Goal: Information Seeking & Learning: Learn about a topic

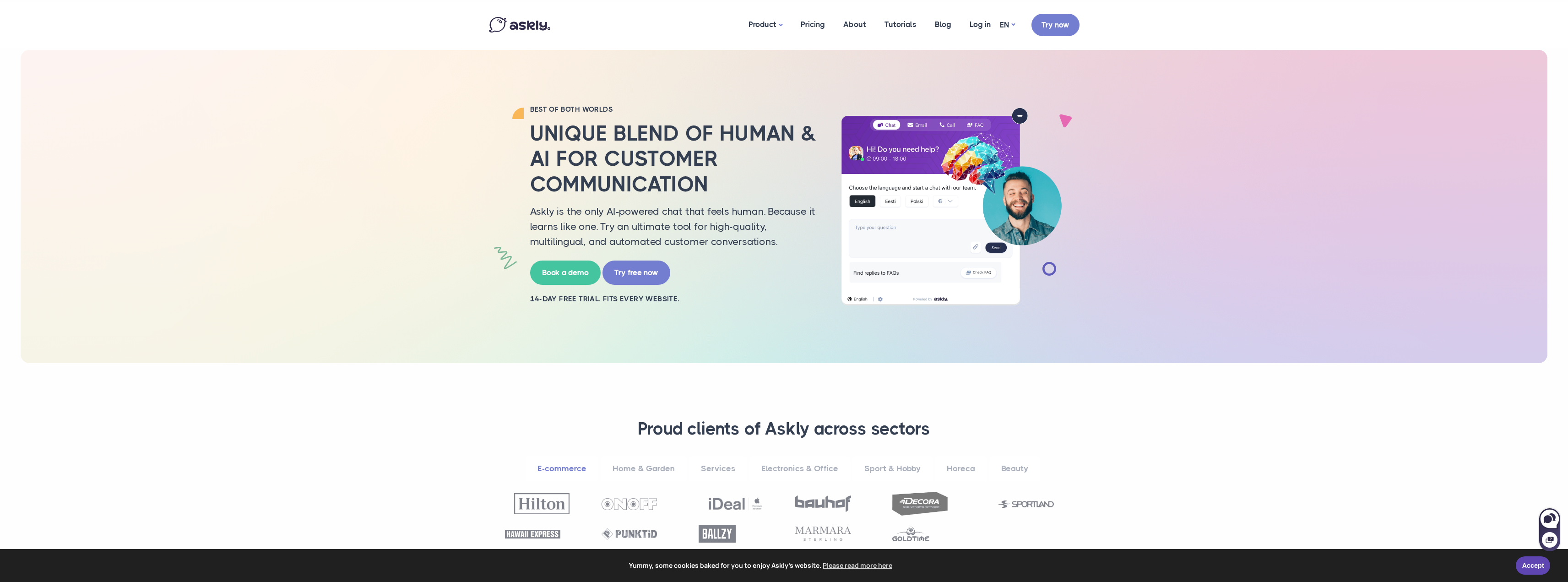
click at [1461, 286] on div "BEST OF BOTH WORLDS Unique blend of human & AI for customer communication Askly…" at bounding box center [784, 206] width 1527 height 313
click at [1248, 197] on div "BEST OF BOTH WORLDS Unique blend of human & AI for customer communication Askly…" at bounding box center [784, 206] width 1527 height 313
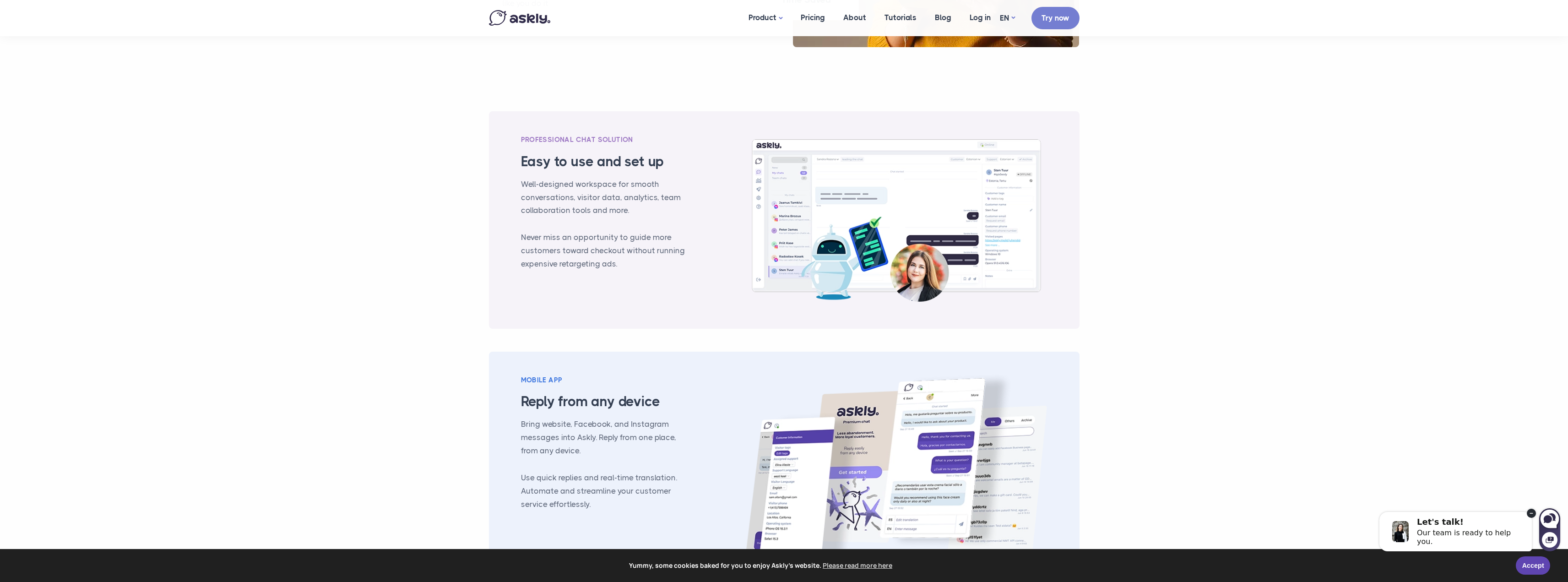
scroll to position [870, 0]
click at [1218, 165] on section "PROFESSIONAL CHAT SOLUTION Easy to use and set up Well-designed workspace for s…" at bounding box center [784, 359] width 1568 height 557
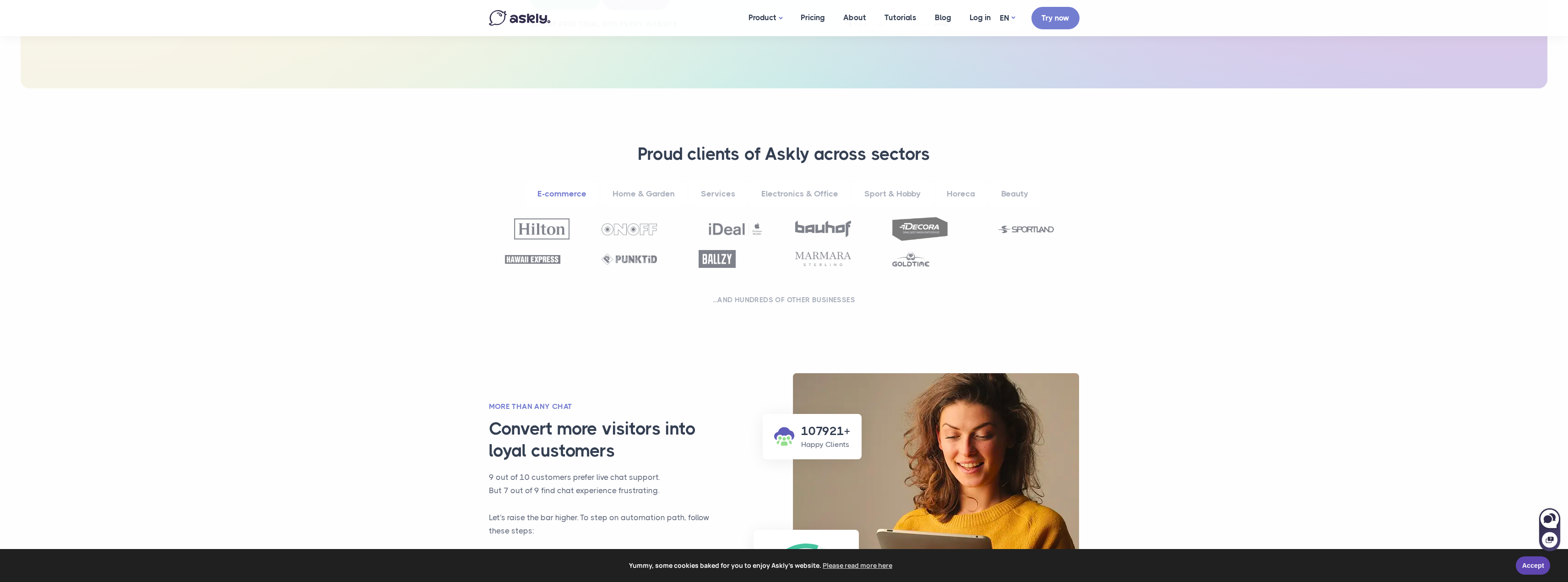
scroll to position [0, 0]
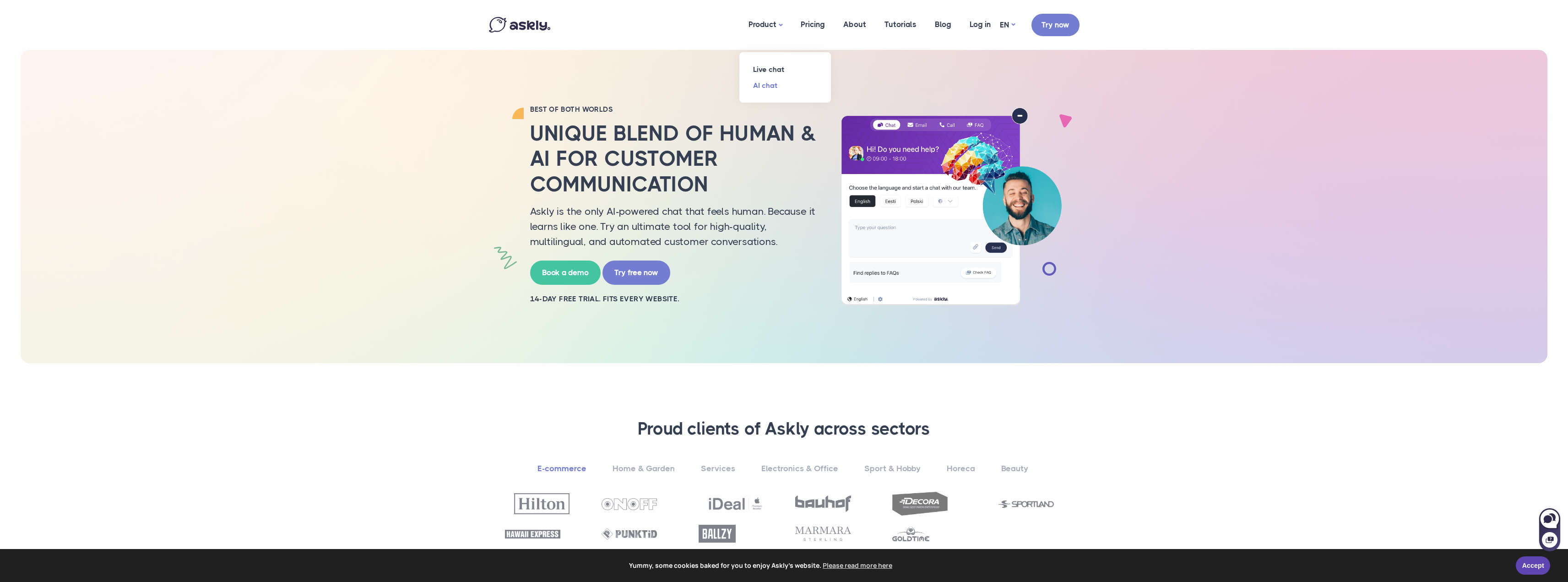
click at [768, 82] on link "AI chat" at bounding box center [785, 85] width 91 height 16
click at [812, 30] on link "Pricing" at bounding box center [813, 24] width 43 height 44
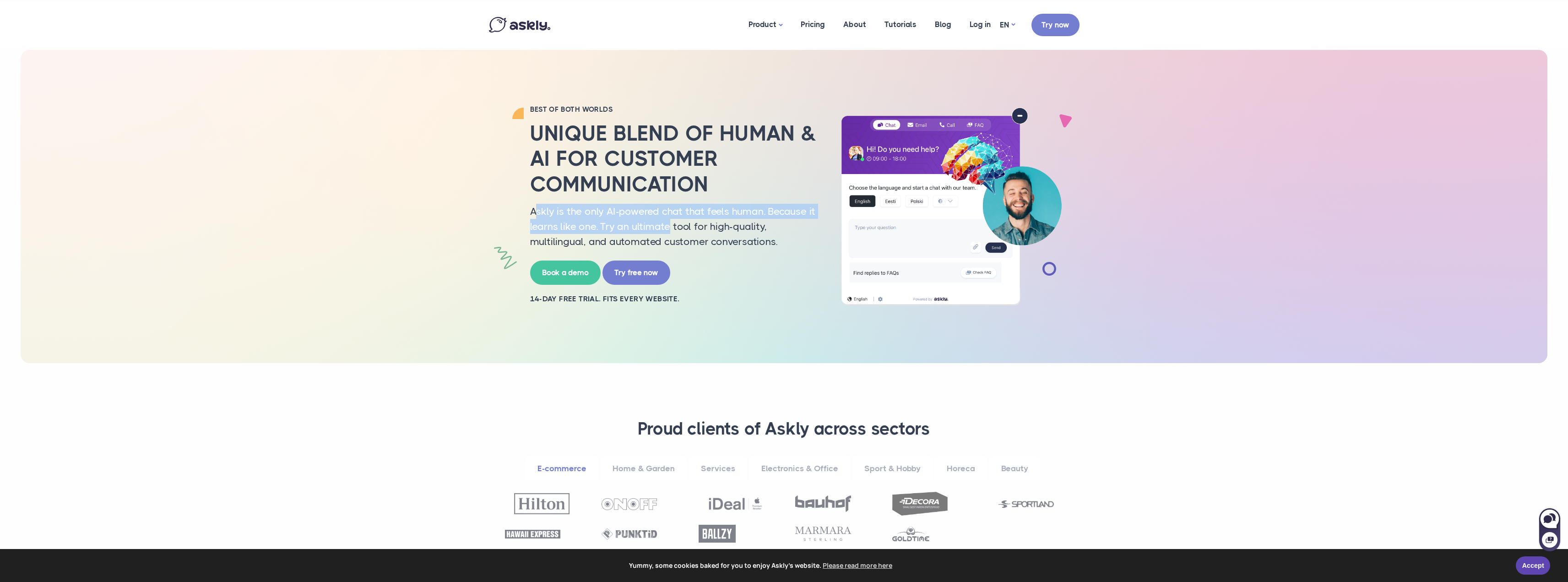
drag, startPoint x: 580, startPoint y: 209, endPoint x: 682, endPoint y: 223, distance: 103.0
click at [682, 223] on p "Askly is the only AI-powered chat that feels human. Because it learns like one.…" at bounding box center [674, 226] width 289 height 45
drag, startPoint x: 702, startPoint y: 228, endPoint x: 705, endPoint y: 244, distance: 16.3
click at [702, 228] on p "Askly is the only AI-powered chat that feels human. Because it learns like one.…" at bounding box center [674, 226] width 289 height 45
click at [1279, 245] on div "BEST OF BOTH WORLDS Unique blend of human & AI for customer communication Askly…" at bounding box center [784, 206] width 1527 height 313
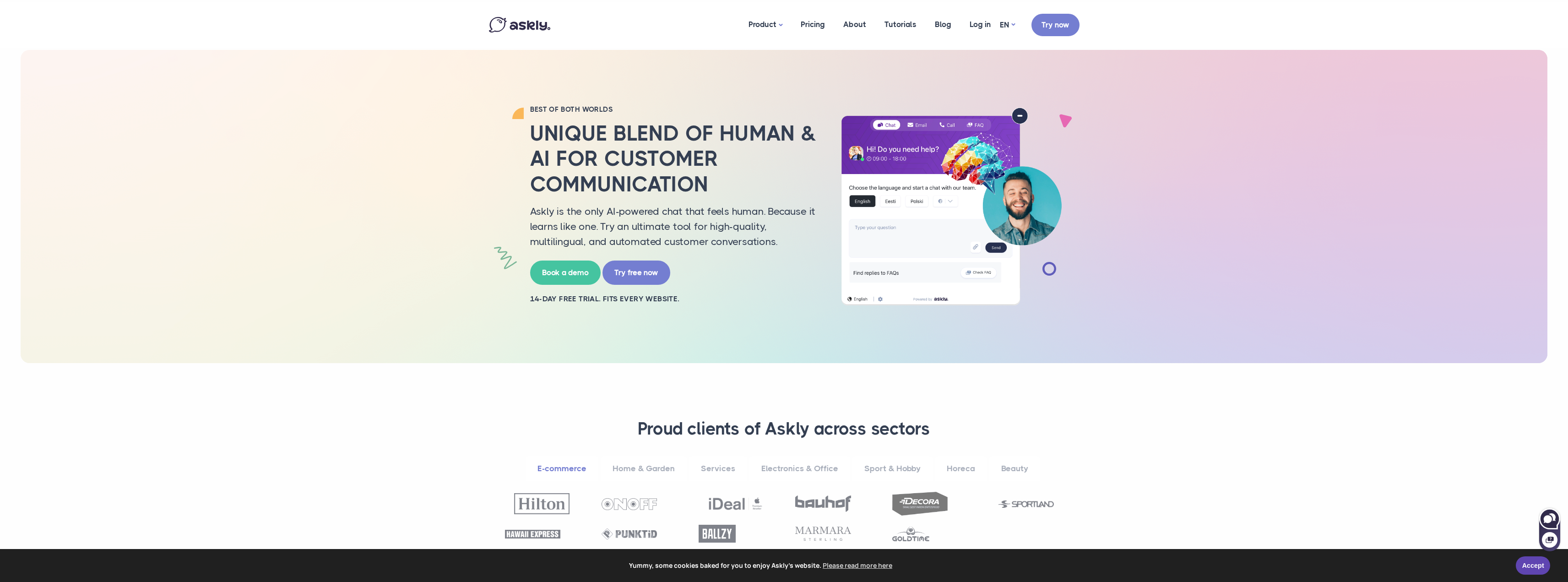
click at [1552, 516] on icon at bounding box center [1552, 517] width 7 height 8
select select "**"
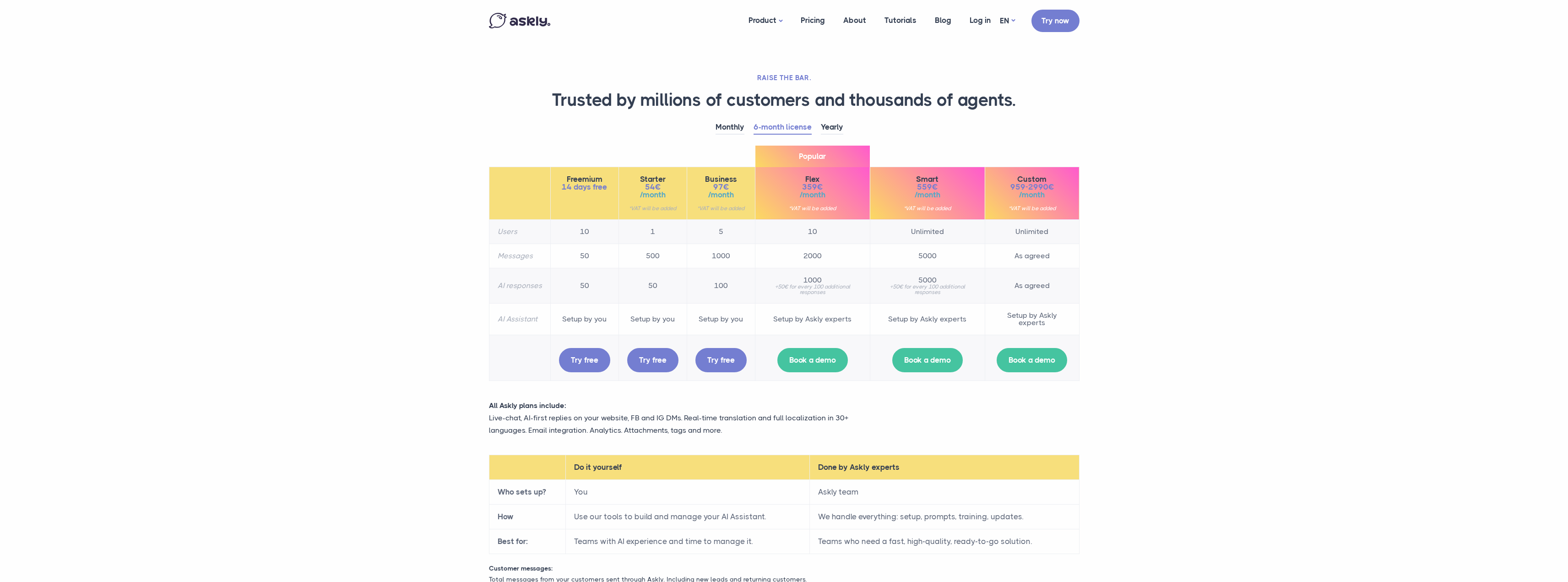
click at [1231, 278] on section "RAISE THE BAR. Trusted by millions of customers and thousands of agents. Monthl…" at bounding box center [784, 338] width 1568 height 676
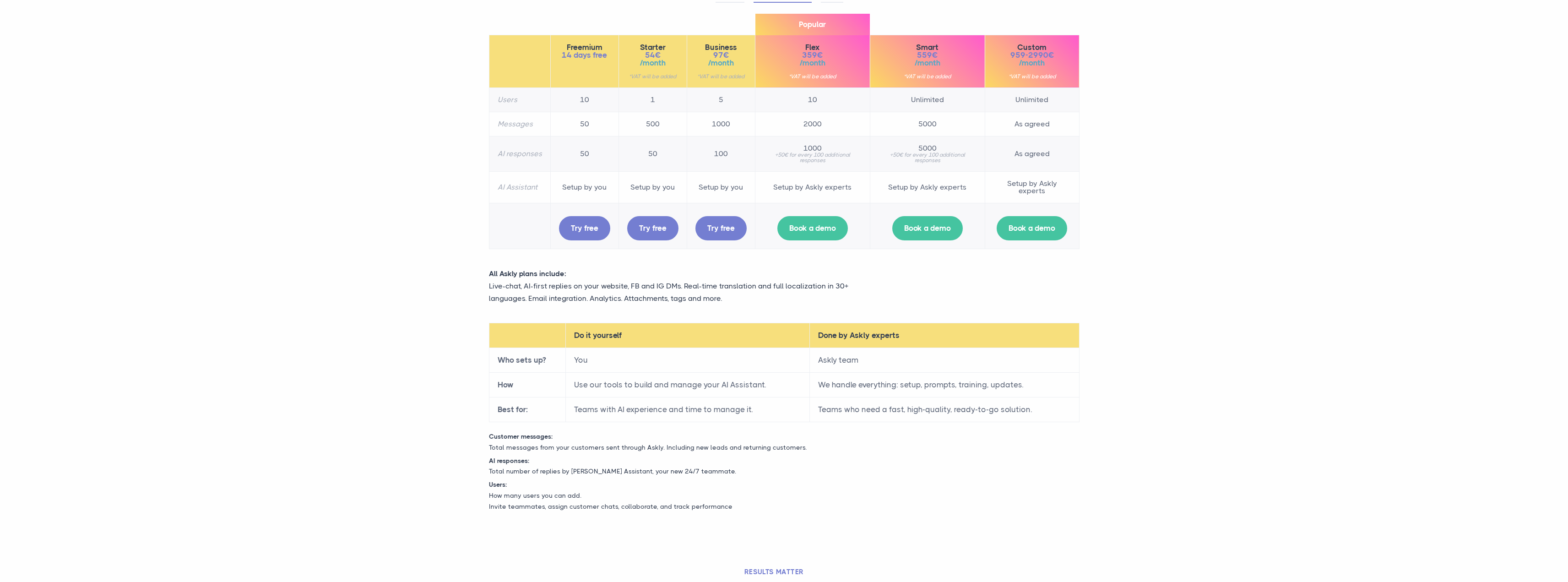
scroll to position [229, 0]
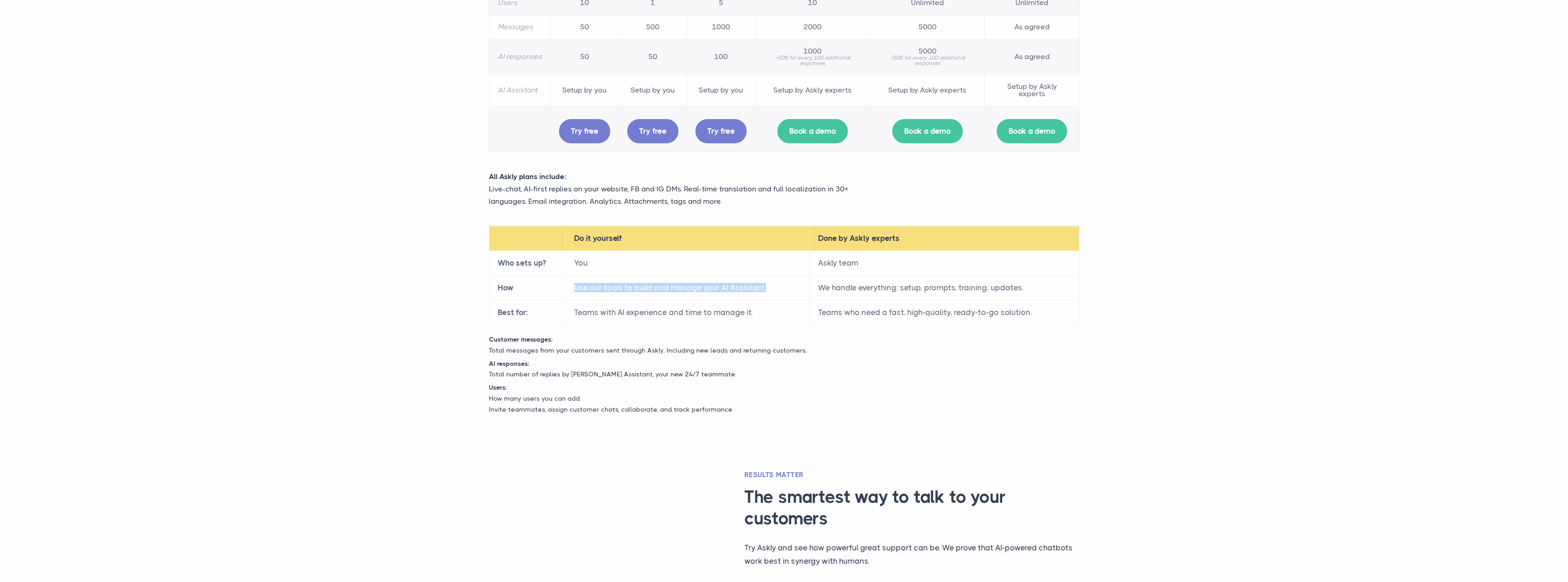
drag, startPoint x: 574, startPoint y: 287, endPoint x: 795, endPoint y: 290, distance: 221.0
click at [795, 290] on td "Use our tools to build and manage your AI Assistant." at bounding box center [687, 288] width 244 height 25
drag, startPoint x: 597, startPoint y: 313, endPoint x: 771, endPoint y: 308, distance: 174.1
click at [771, 308] on td "Teams with AI experience and time to manage it." at bounding box center [687, 312] width 244 height 25
drag, startPoint x: 781, startPoint y: 307, endPoint x: 828, endPoint y: 268, distance: 61.1
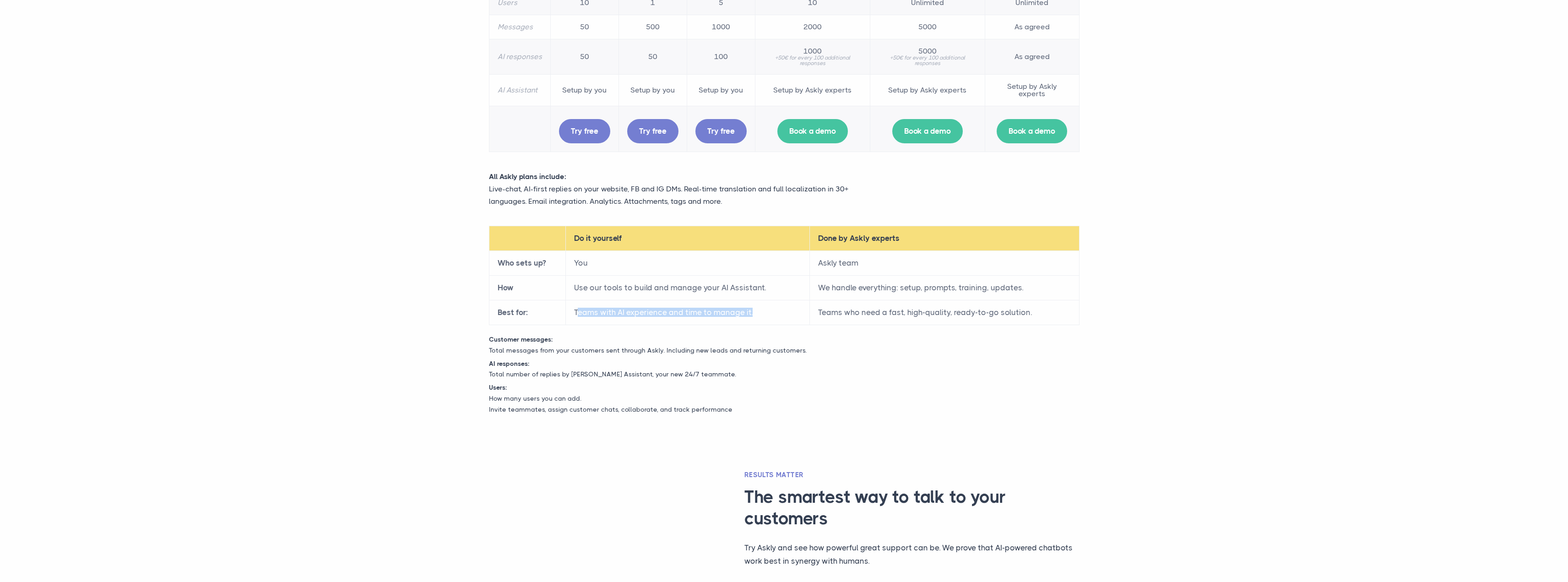
click at [782, 307] on td "Teams with AI experience and time to manage it." at bounding box center [687, 312] width 244 height 25
click at [832, 265] on td "Askly team" at bounding box center [944, 263] width 270 height 25
drag, startPoint x: 823, startPoint y: 237, endPoint x: 909, endPoint y: 238, distance: 86.0
click at [909, 238] on th "Done by Askly experts" at bounding box center [944, 239] width 270 height 25
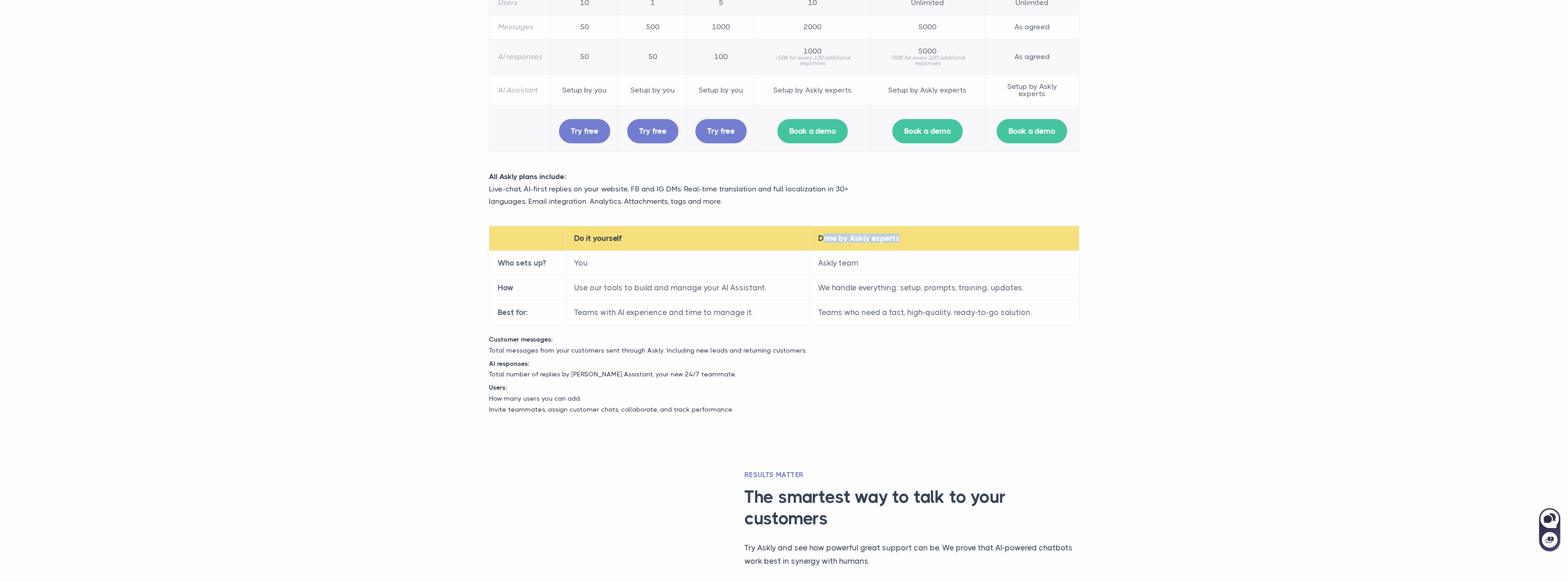
click at [909, 238] on th "Done by Askly experts" at bounding box center [944, 239] width 270 height 25
drag, startPoint x: 827, startPoint y: 265, endPoint x: 856, endPoint y: 266, distance: 29.0
click at [848, 264] on td "Askly team" at bounding box center [944, 263] width 270 height 25
click at [856, 267] on td "Askly team" at bounding box center [944, 263] width 270 height 25
drag, startPoint x: 814, startPoint y: 290, endPoint x: 1071, endPoint y: 287, distance: 257.0
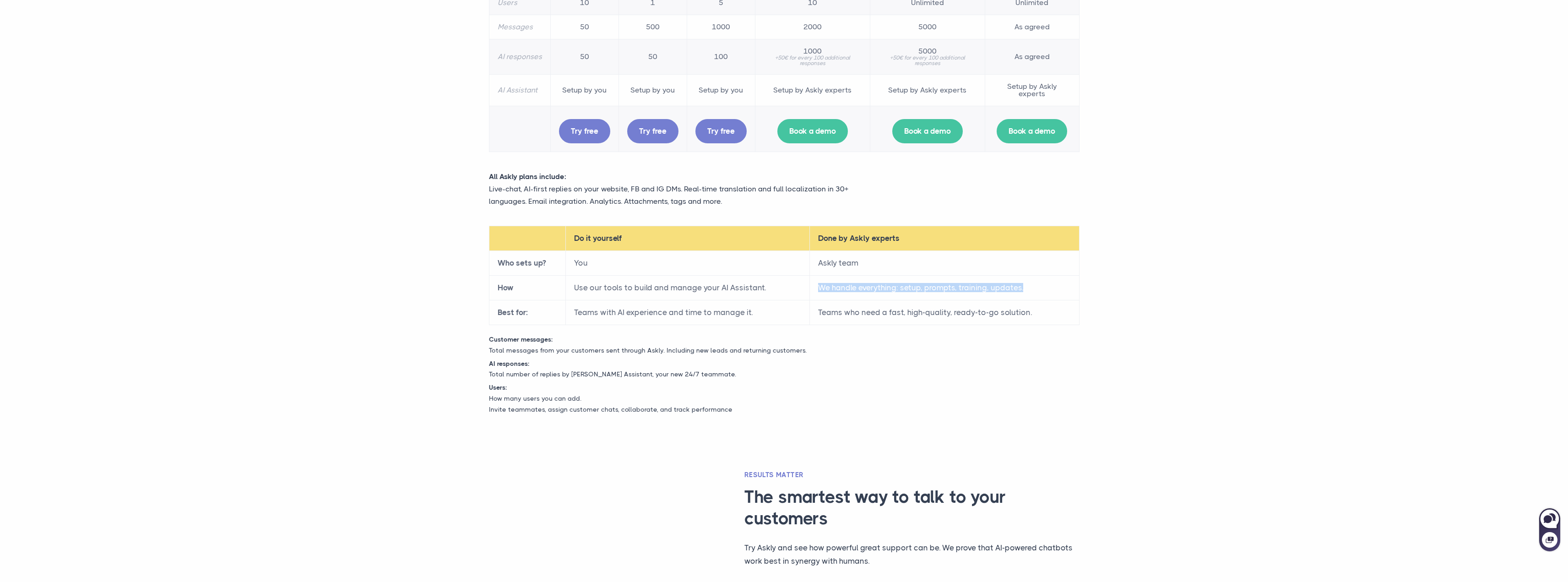
click at [1071, 287] on td "We handle everything: setup, prompts, training, updates." at bounding box center [944, 288] width 270 height 25
click at [1059, 298] on td "We handle everything: setup, prompts, training, updates." at bounding box center [944, 288] width 270 height 25
drag, startPoint x: 814, startPoint y: 311, endPoint x: 1042, endPoint y: 314, distance: 228.0
click at [1042, 314] on td "Teams who need a fast, high-quality, ready-to-go solution." at bounding box center [944, 312] width 270 height 25
drag, startPoint x: 1048, startPoint y: 313, endPoint x: 1012, endPoint y: 317, distance: 36.2
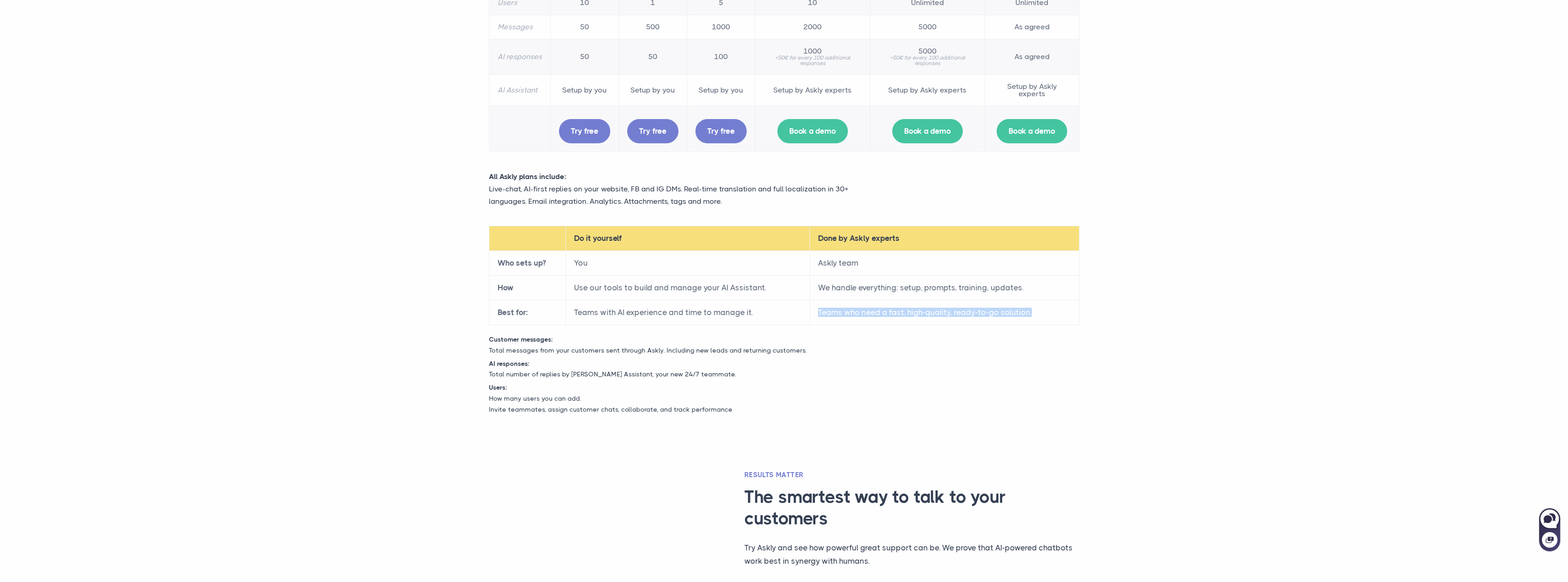
click at [1048, 313] on td "Teams who need a fast, high-quality, ready-to-go solution." at bounding box center [944, 312] width 270 height 25
drag, startPoint x: 576, startPoint y: 311, endPoint x: 744, endPoint y: 306, distance: 168.1
click at [743, 306] on td "Teams with AI experience and time to manage it." at bounding box center [687, 312] width 244 height 25
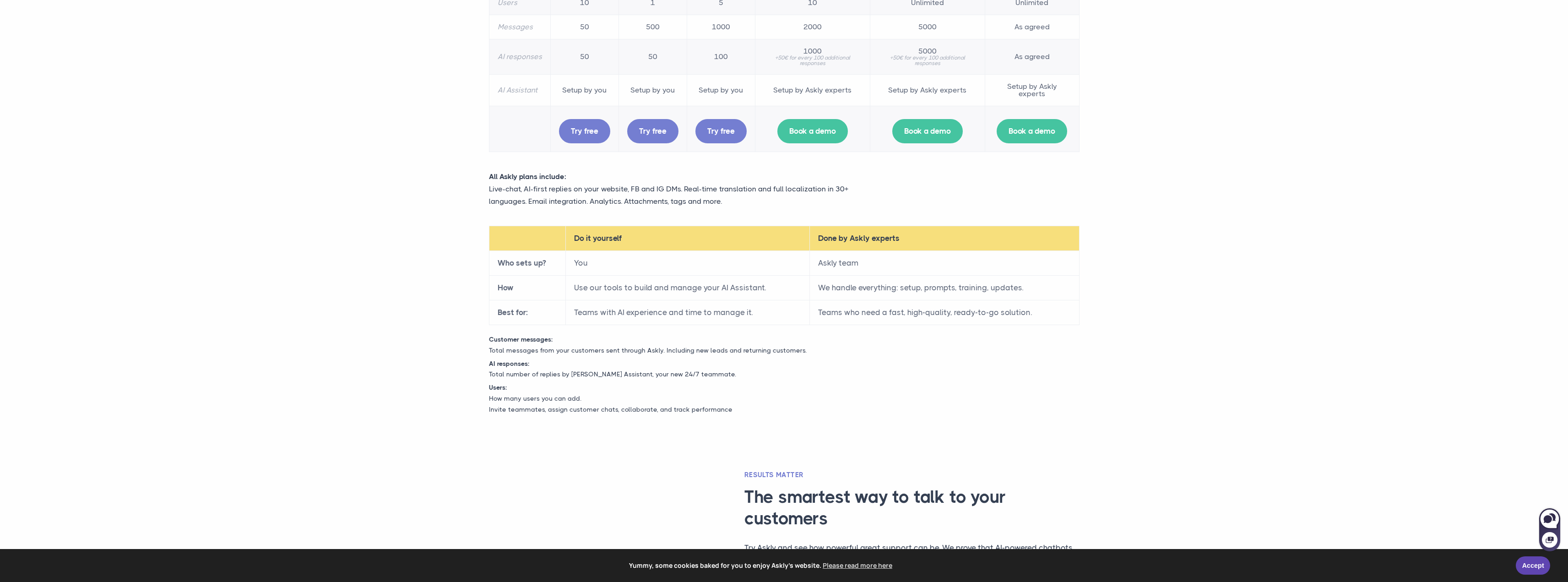
drag, startPoint x: 752, startPoint y: 307, endPoint x: 568, endPoint y: 349, distance: 188.7
click at [751, 308] on td "Teams with AI experience and time to manage it." at bounding box center [687, 312] width 244 height 25
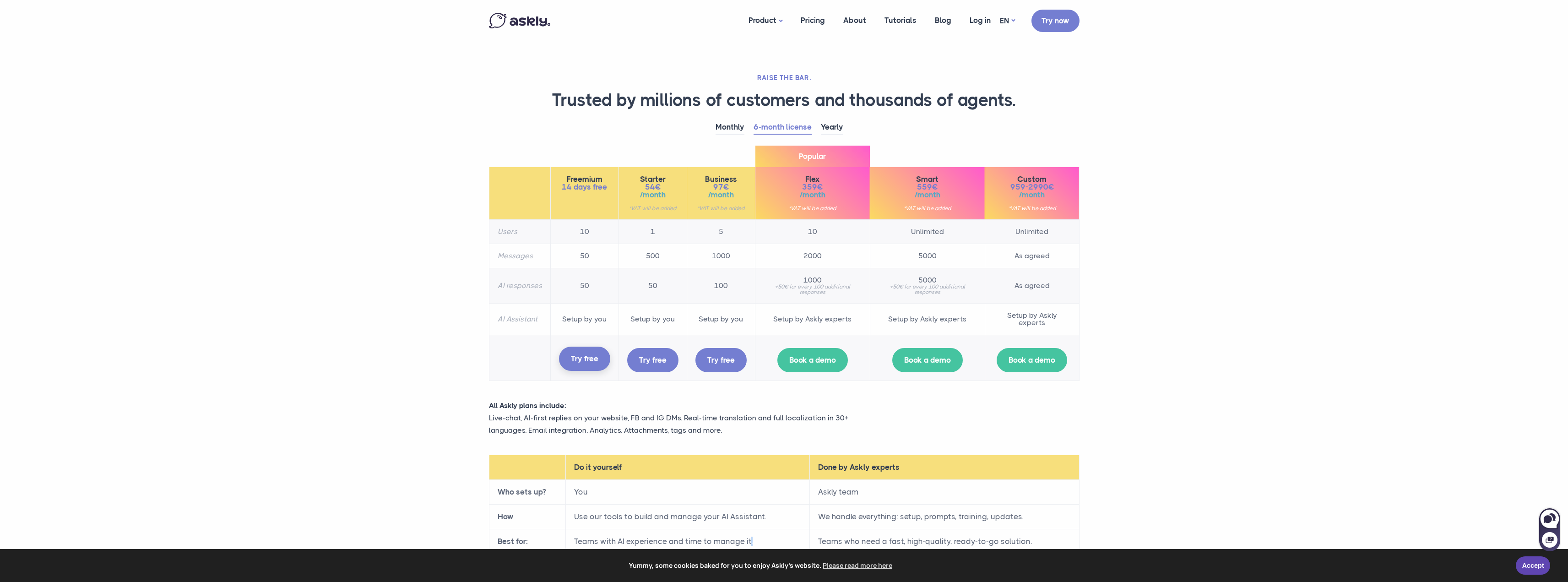
click at [587, 359] on link "Try free" at bounding box center [584, 359] width 51 height 24
click at [896, 19] on link "Tutorials" at bounding box center [900, 21] width 51 height 35
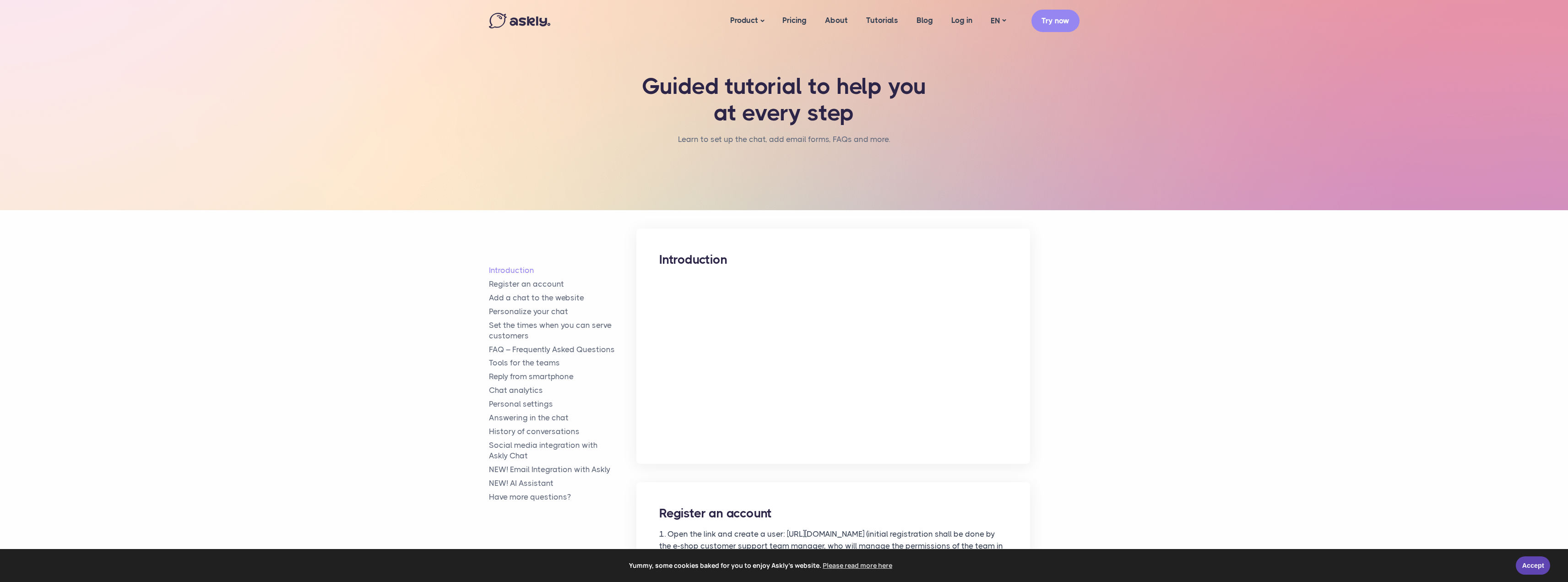
drag, startPoint x: 0, startPoint y: 0, endPoint x: 1181, endPoint y: 161, distance: 1191.9
click at [1181, 161] on section "Guided tutorial to help you at every step Learn to set up the chat, add email f…" at bounding box center [784, 105] width 1568 height 210
click at [533, 21] on img at bounding box center [519, 21] width 61 height 16
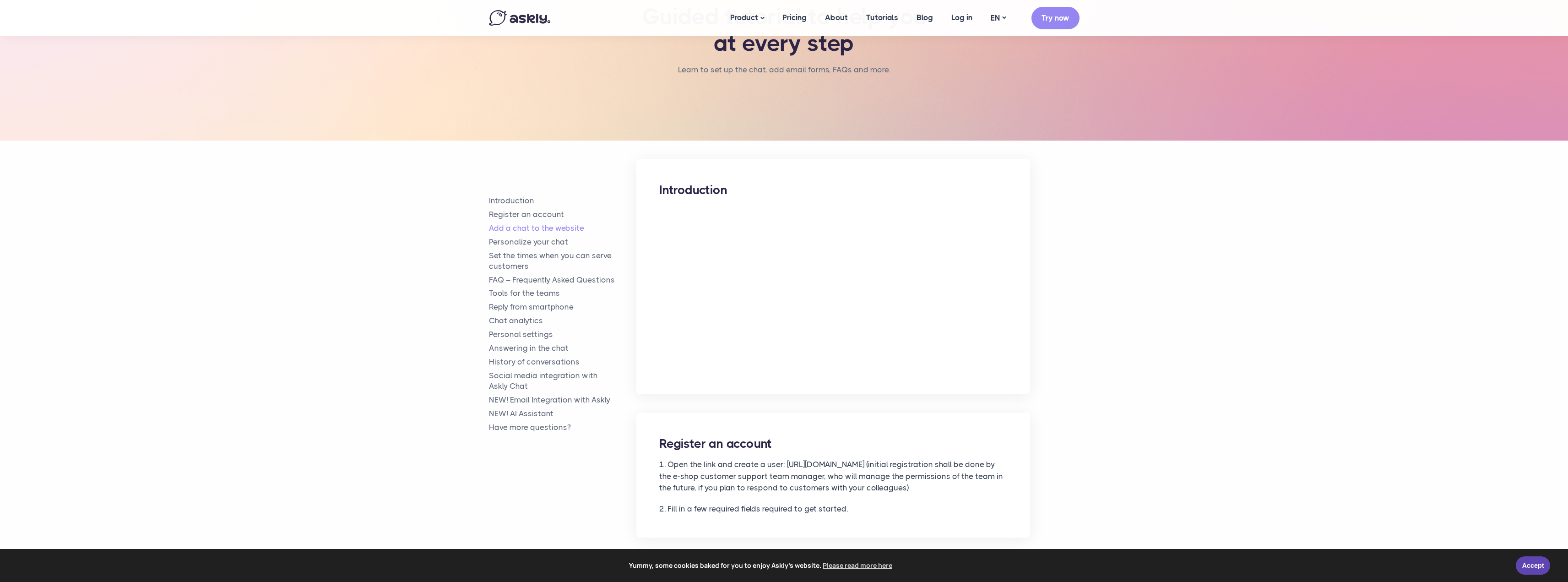
drag, startPoint x: 365, startPoint y: 234, endPoint x: 341, endPoint y: 159, distance: 78.7
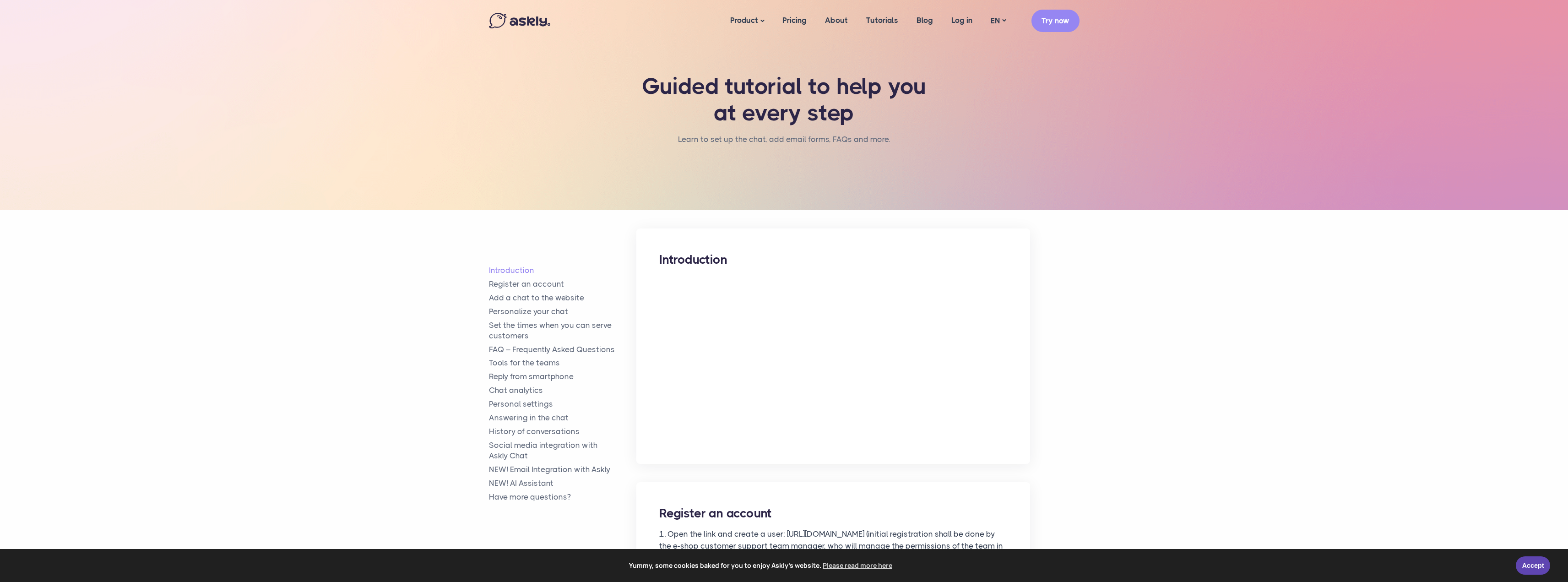
drag, startPoint x: 383, startPoint y: 74, endPoint x: 471, endPoint y: 23, distance: 101.7
click at [383, 74] on section "Guided tutorial to help you at every step Learn to set up the chat, add email f…" at bounding box center [784, 105] width 1568 height 210
click at [528, 23] on img at bounding box center [519, 21] width 61 height 16
drag, startPoint x: 265, startPoint y: 58, endPoint x: 230, endPoint y: 49, distance: 36.1
click at [265, 57] on section "Guided tutorial to help you at every step Learn to set up the chat, add email f…" at bounding box center [784, 105] width 1568 height 210
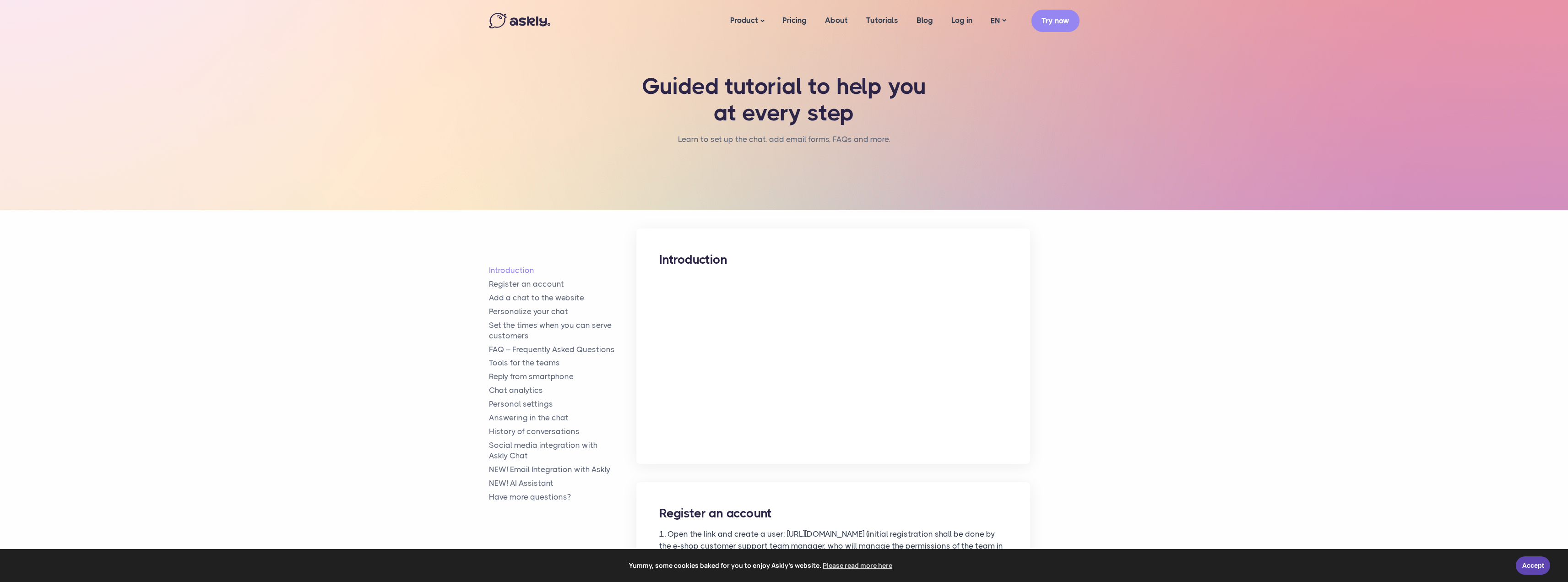
click at [91, 9] on nav "Product Live chat AI chatbot Pricing About Tutorials Blog Log in demo@askly.me" at bounding box center [784, 19] width 1568 height 39
click at [280, 58] on section "Guided tutorial to help you at every step Learn to set up the chat, add email f…" at bounding box center [784, 105] width 1568 height 210
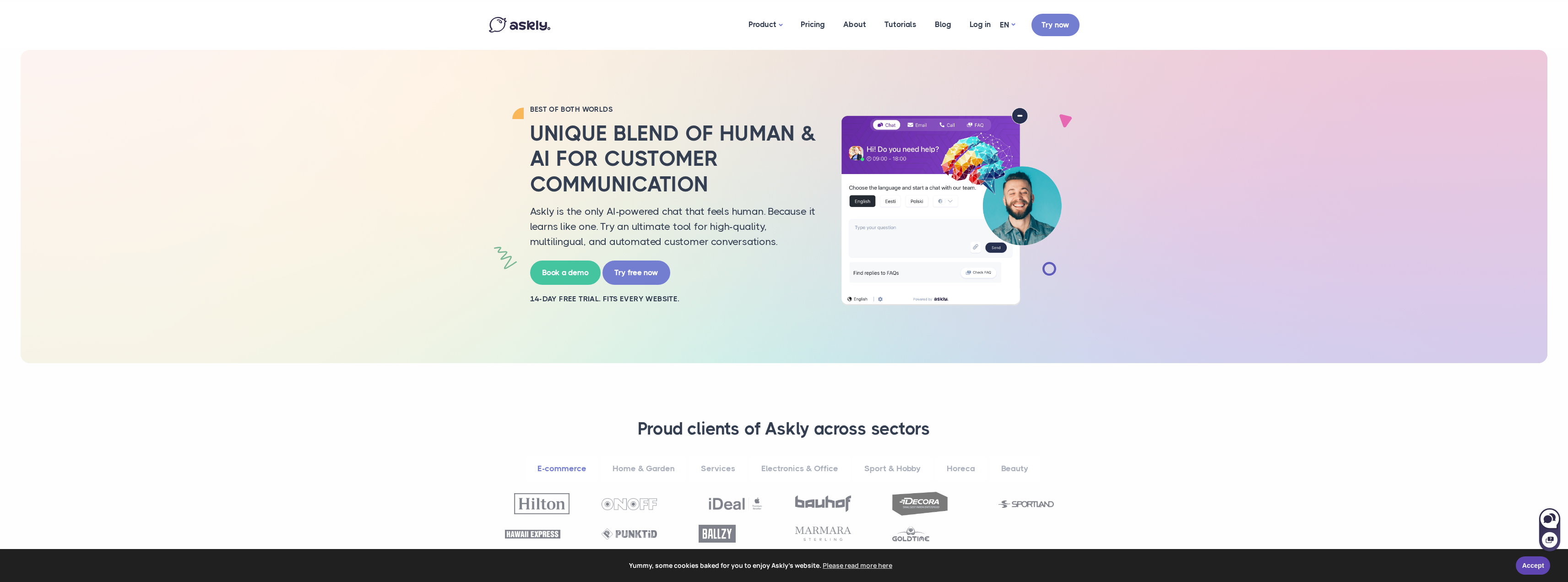
click at [1202, 341] on div "BEST OF BOTH WORLDS Unique blend of human & AI for customer communication Askly…" at bounding box center [784, 206] width 1527 height 313
drag, startPoint x: 1239, startPoint y: 203, endPoint x: 1214, endPoint y: -1, distance: 205.5
